Goal: Task Accomplishment & Management: Use online tool/utility

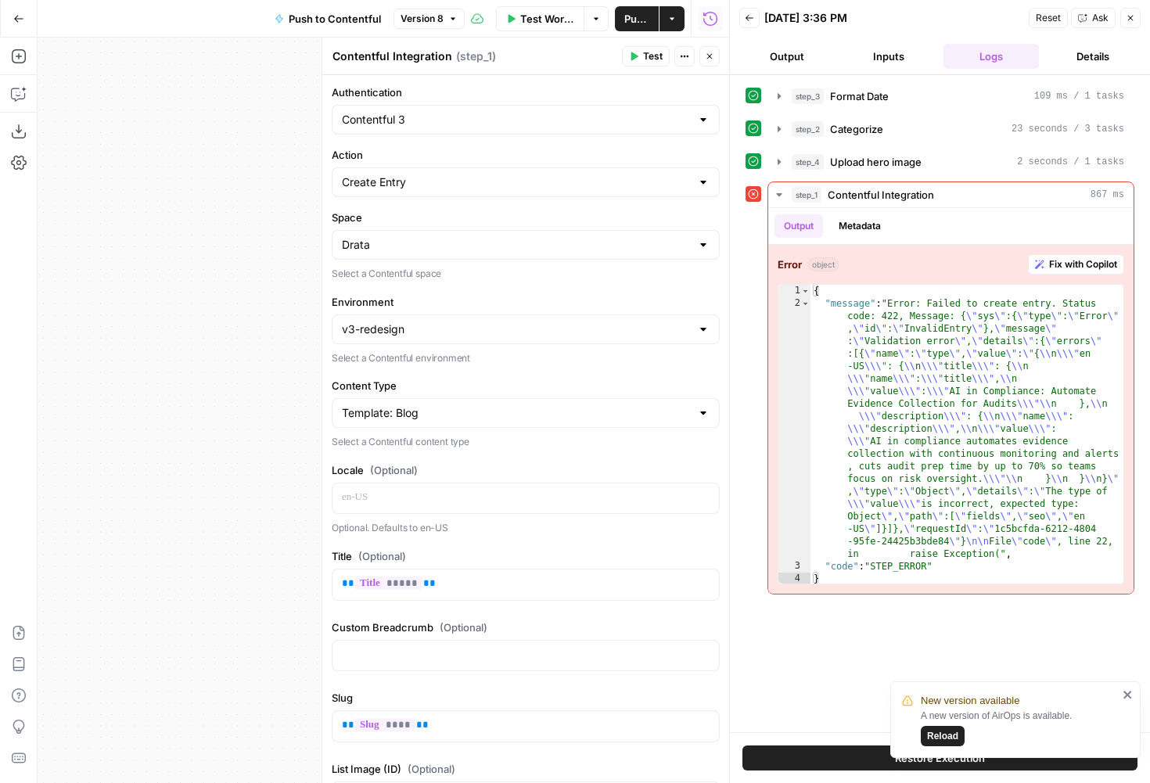
scroll to position [38, 0]
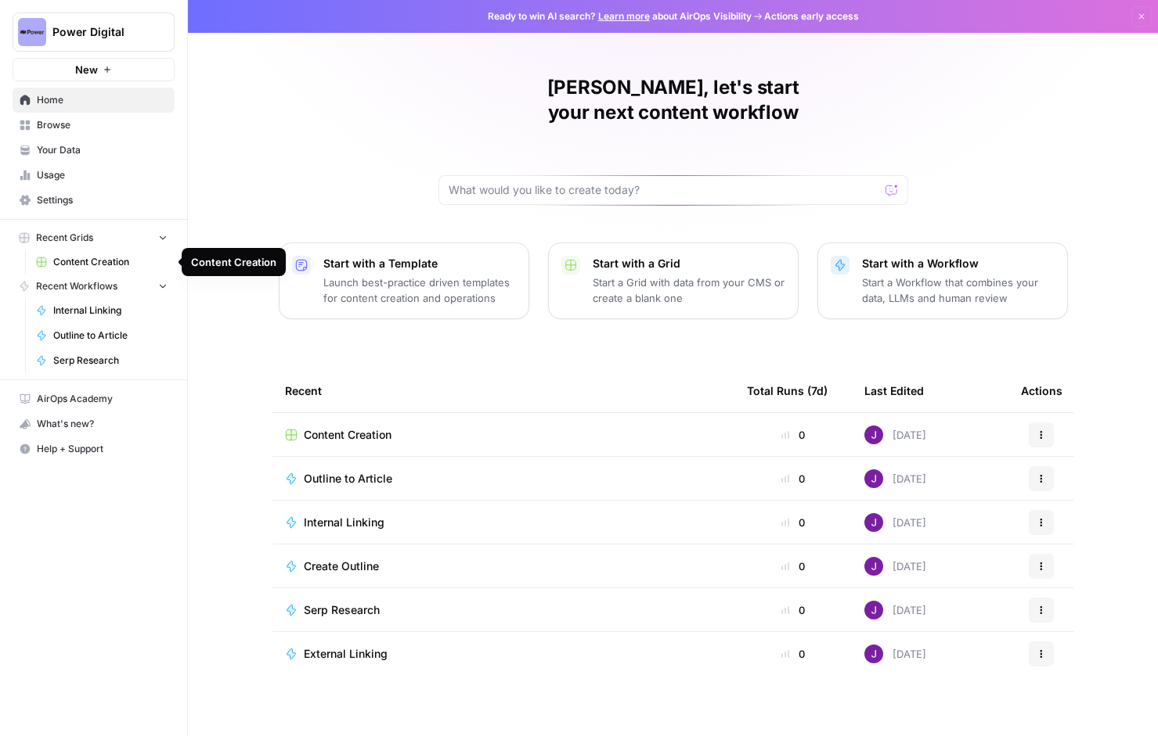
click at [88, 257] on span "Content Creation" at bounding box center [110, 262] width 114 height 14
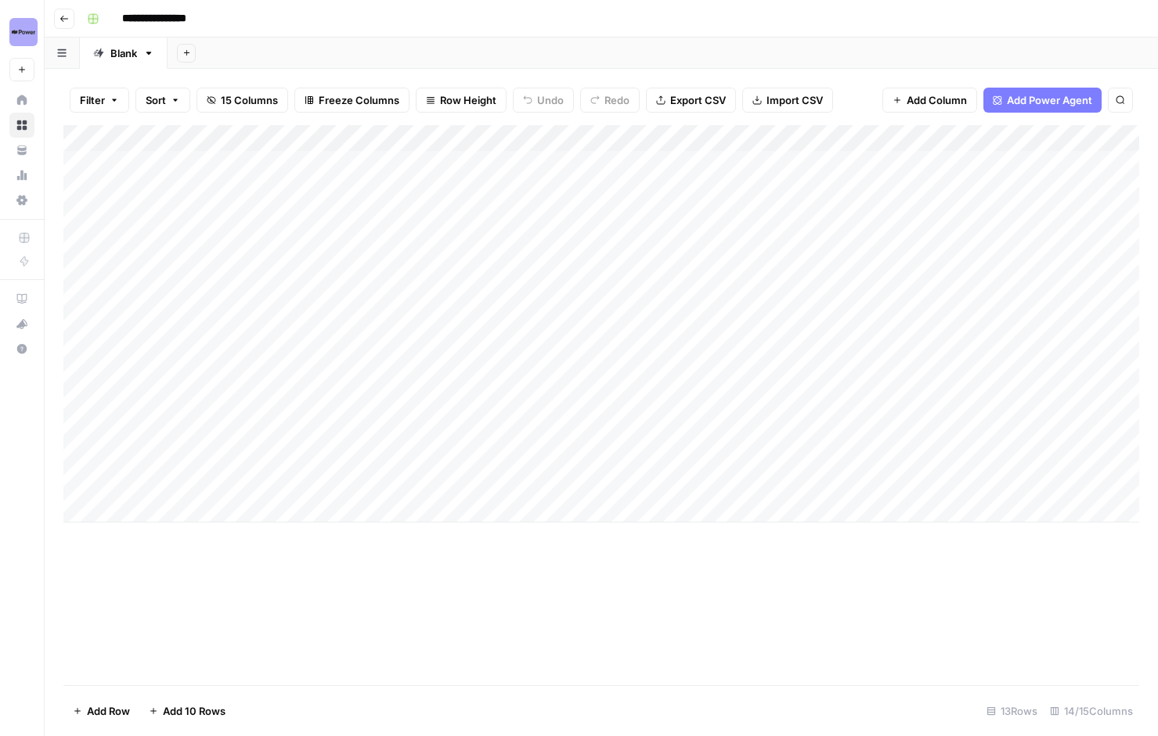
click at [129, 52] on div "Blank" at bounding box center [123, 53] width 27 height 16
click at [127, 54] on div "Blank" at bounding box center [123, 53] width 27 height 16
click at [120, 56] on div "Blank" at bounding box center [123, 53] width 27 height 16
type input "*"
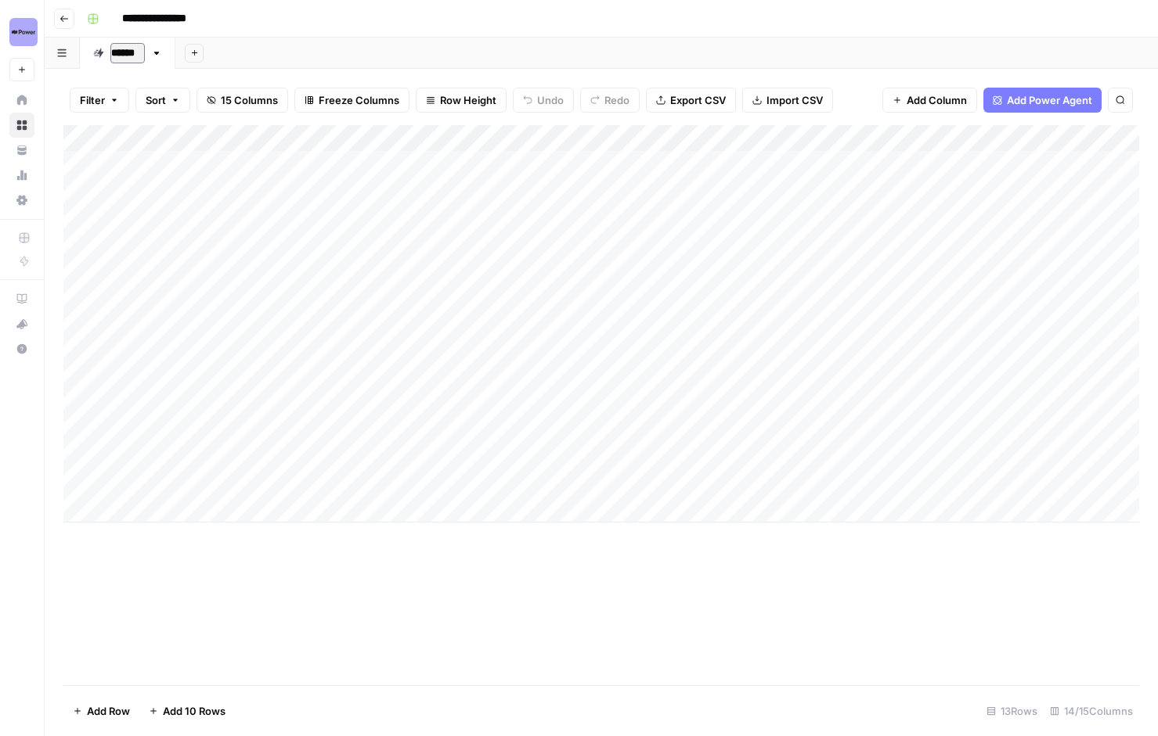
type input "*******"
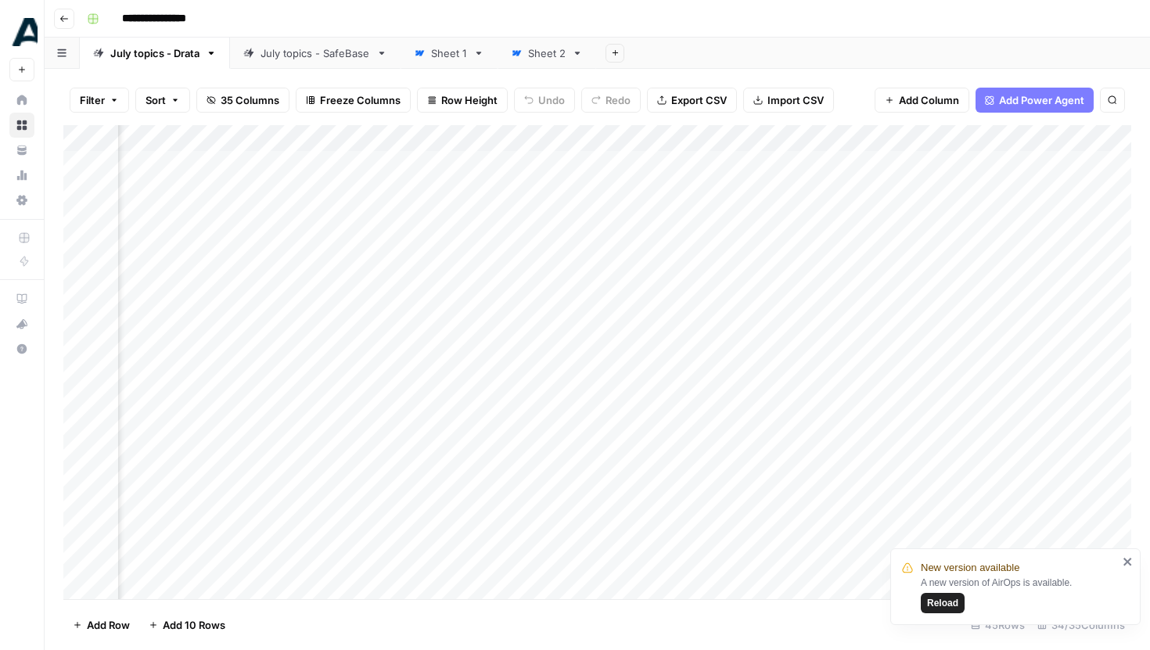
scroll to position [0, 4127]
